Goal: Navigation & Orientation: Find specific page/section

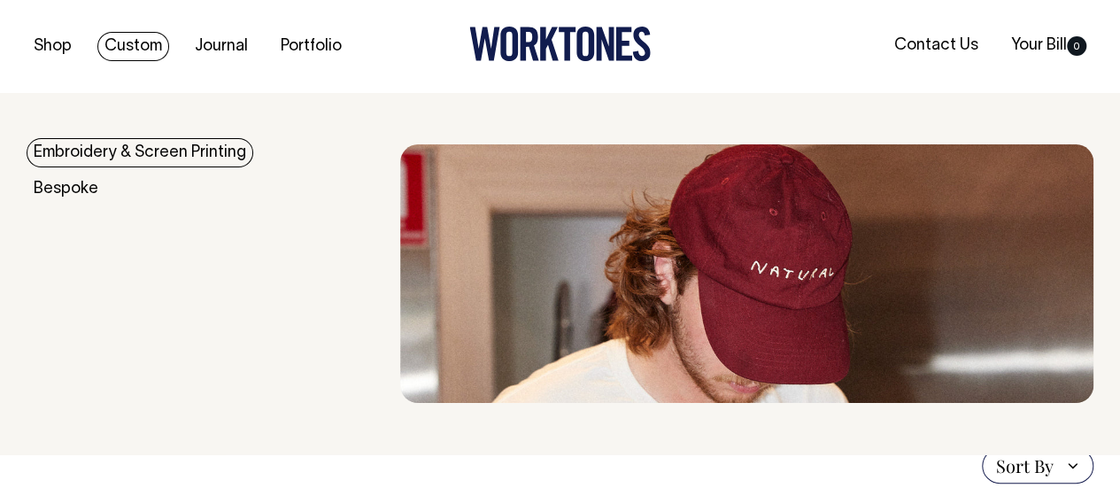
click at [129, 45] on link "Custom" at bounding box center [133, 46] width 72 height 29
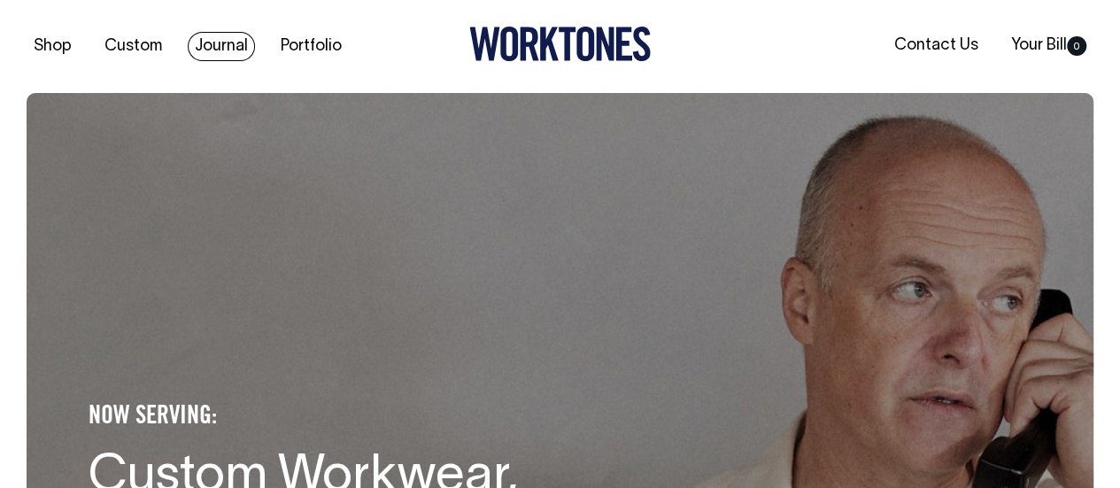
click at [211, 42] on link "Journal" at bounding box center [221, 46] width 67 height 29
